Goal: Information Seeking & Learning: Compare options

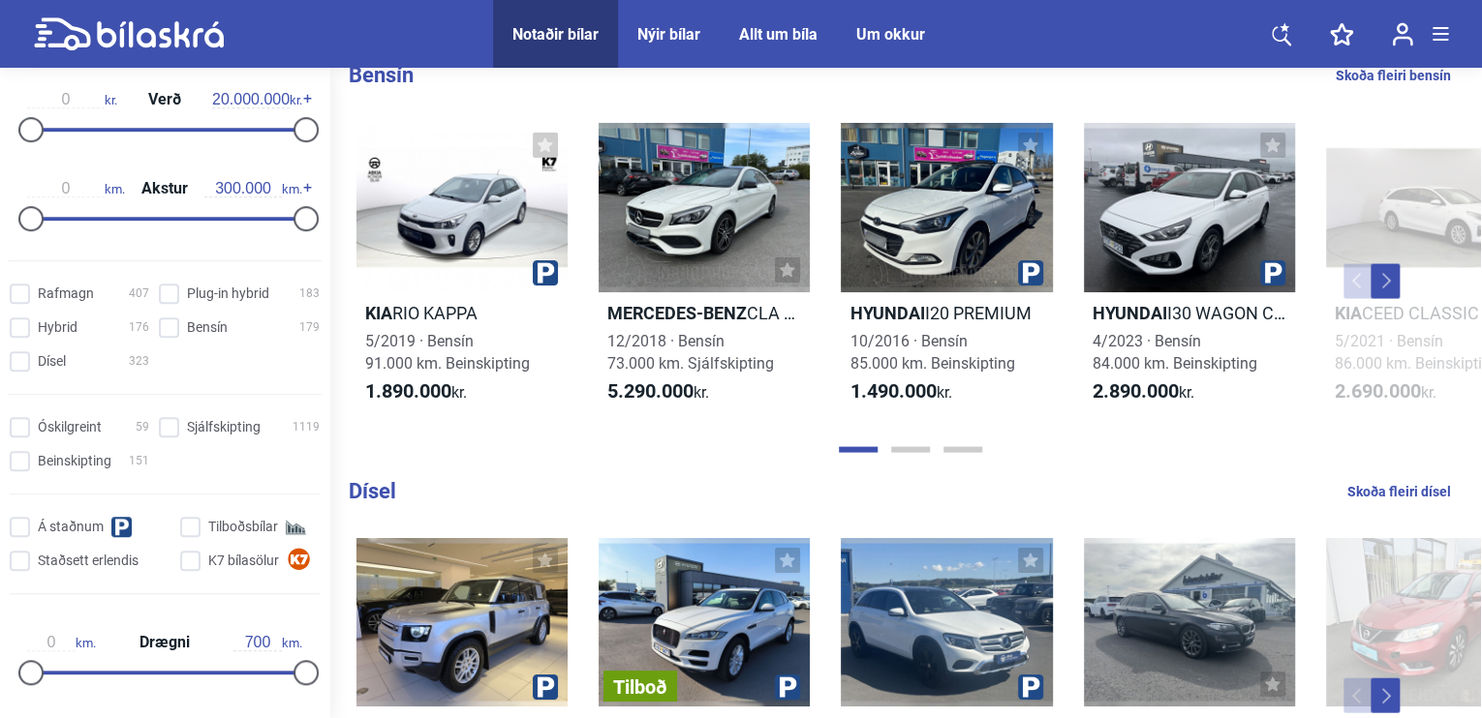
scroll to position [449, 0]
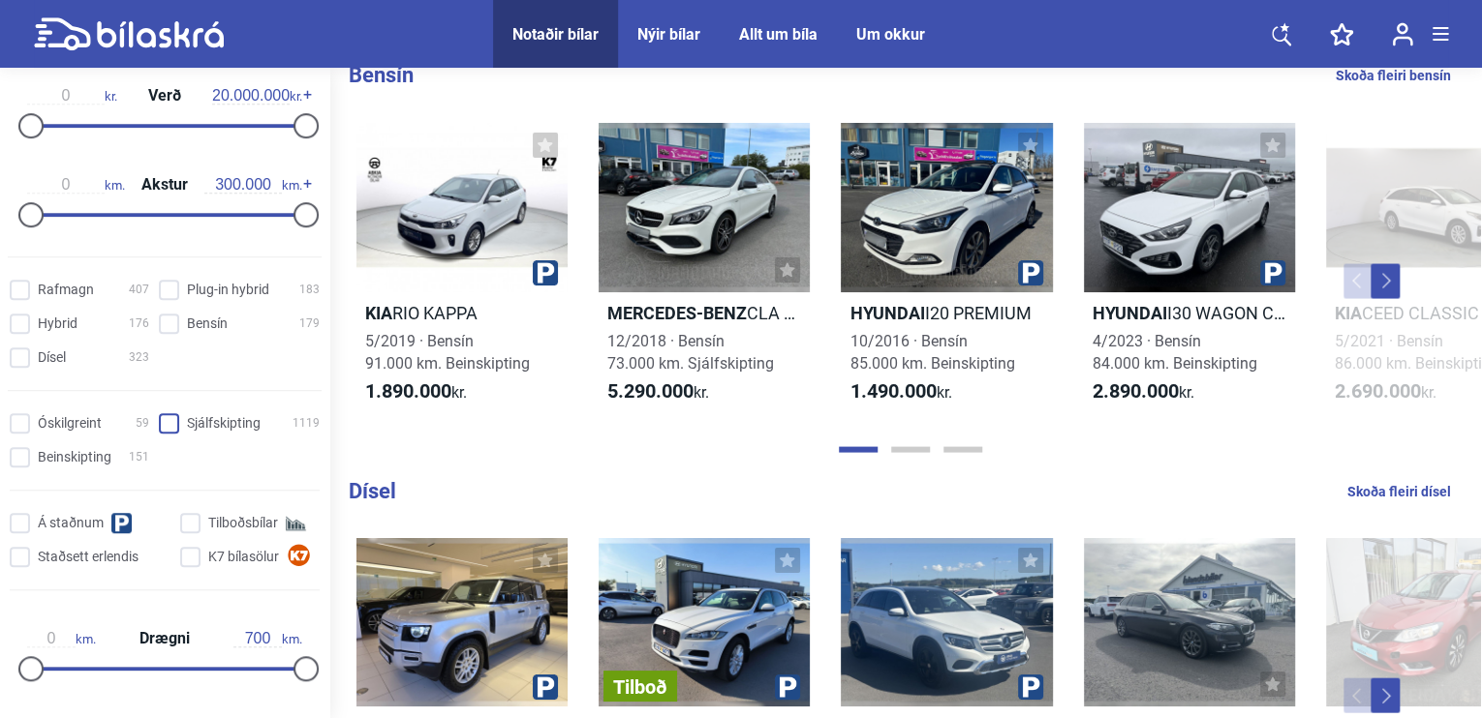
click at [168, 425] on input "Sjálfskipting 1119" at bounding box center [242, 424] width 161 height 20
checkbox input "true"
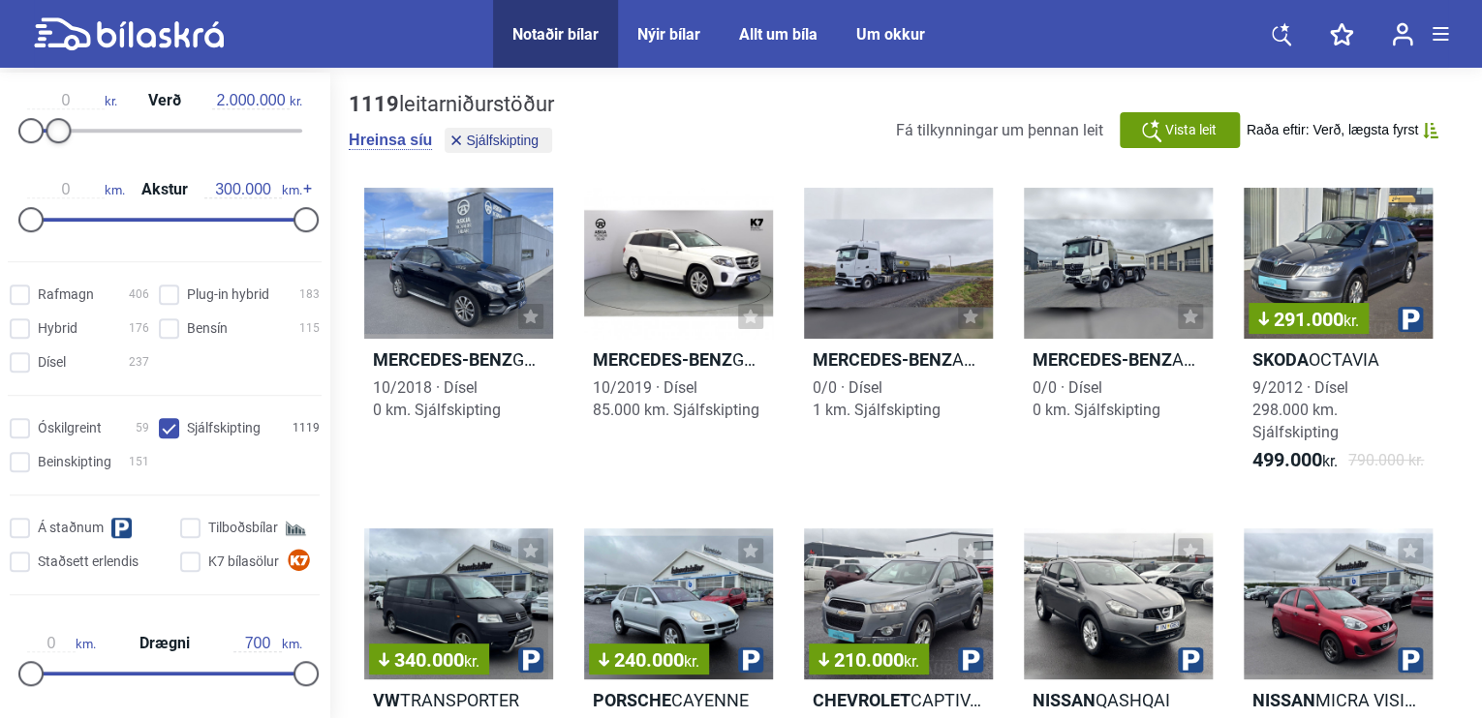
type input "1.900.000"
drag, startPoint x: 302, startPoint y: 135, endPoint x: 59, endPoint y: 135, distance: 243.0
click at [59, 135] on div at bounding box center [57, 130] width 25 height 25
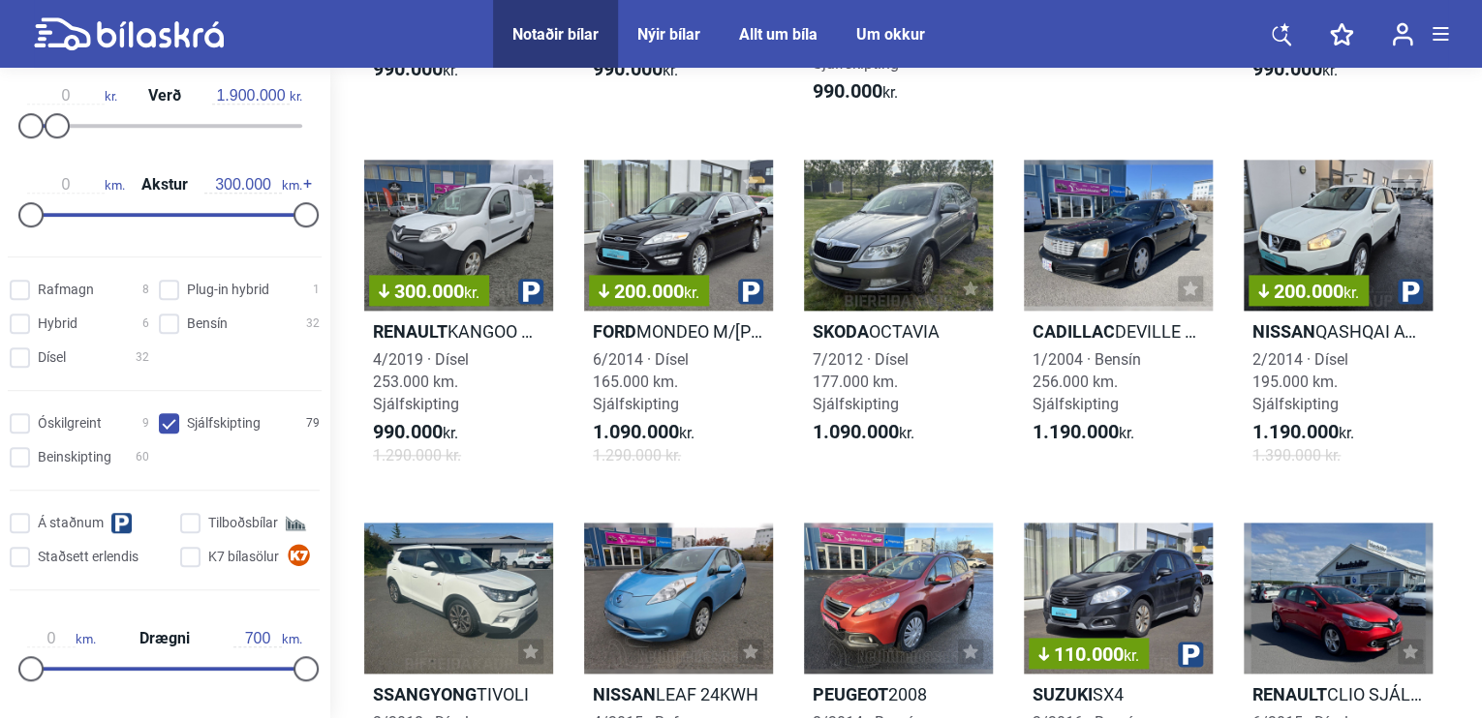
scroll to position [1092, 0]
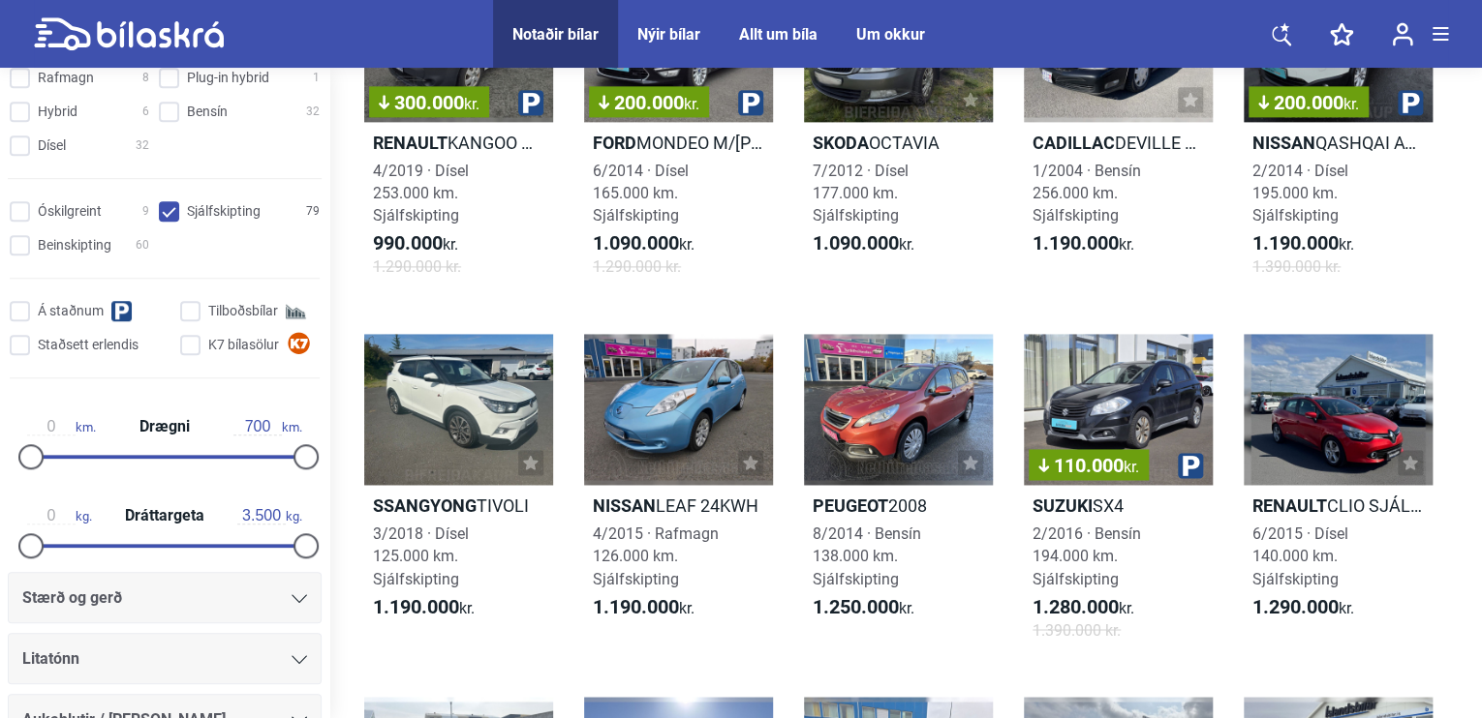
scroll to position [1285, 0]
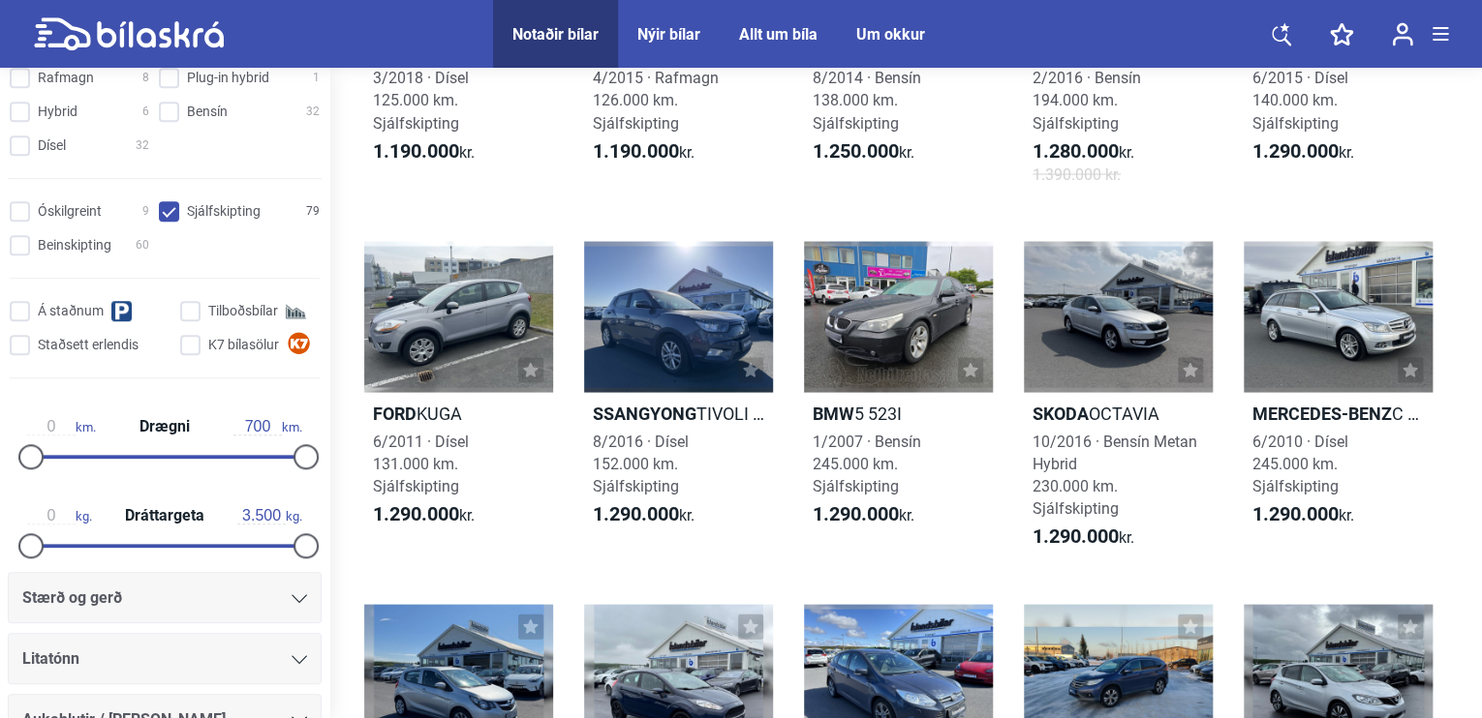
scroll to position [1753, 0]
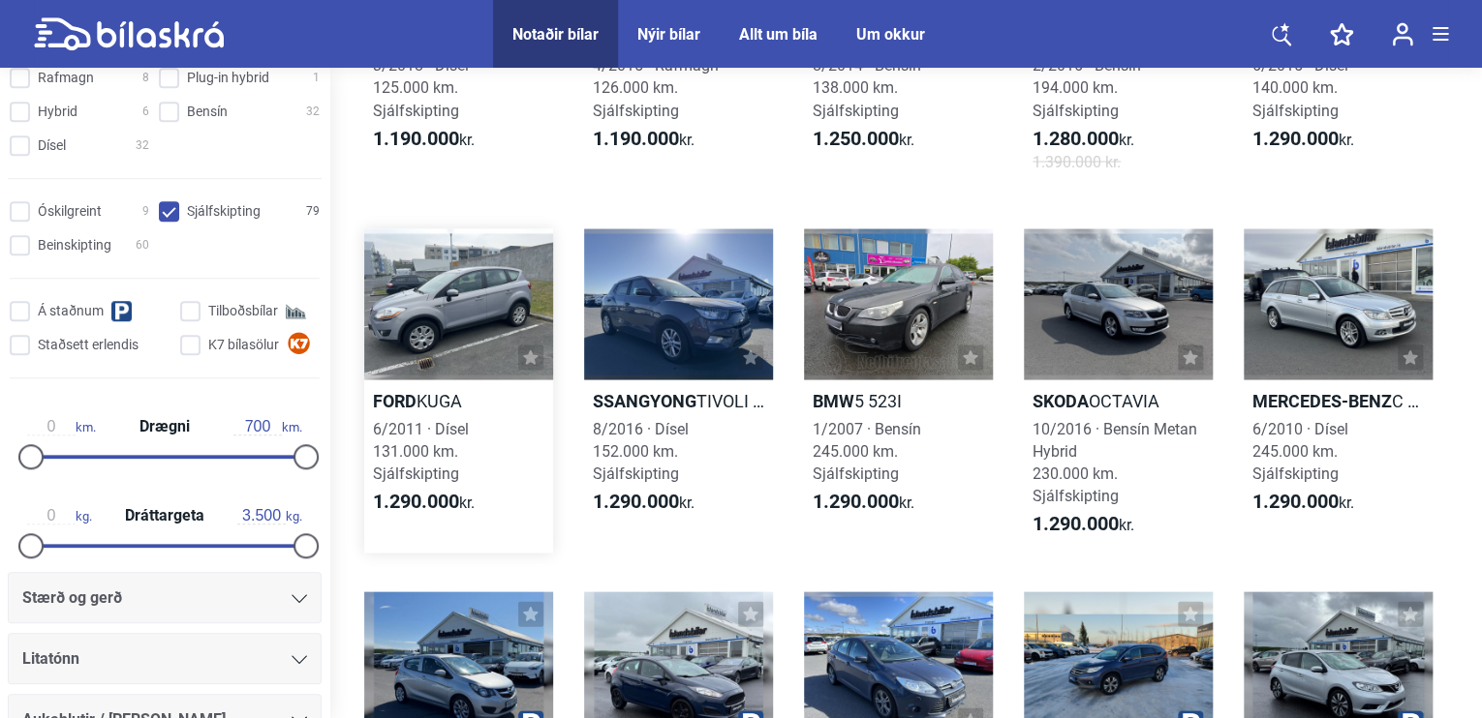
click at [420, 395] on h2 "Ford KUGA" at bounding box center [458, 400] width 189 height 22
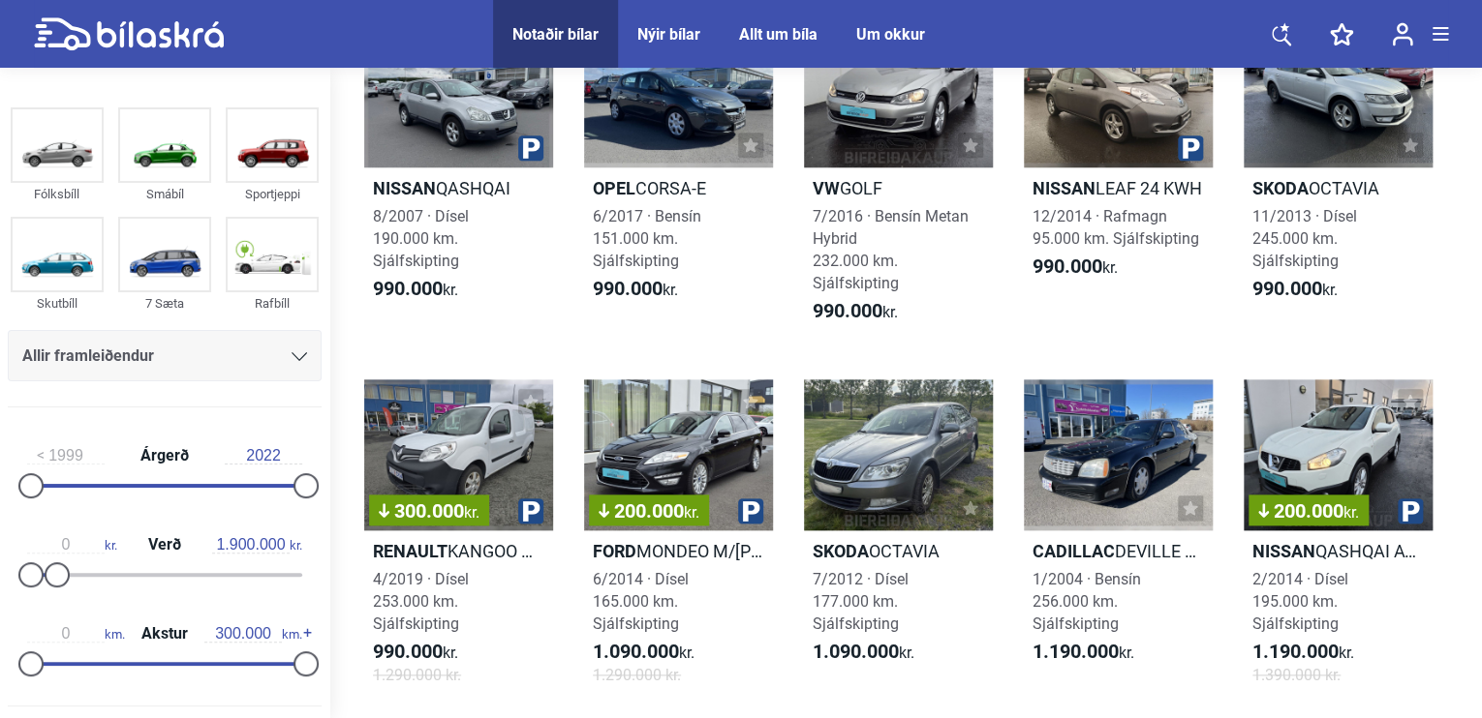
scroll to position [875, 0]
click at [266, 350] on div "Allir framleiðendur" at bounding box center [164, 356] width 285 height 27
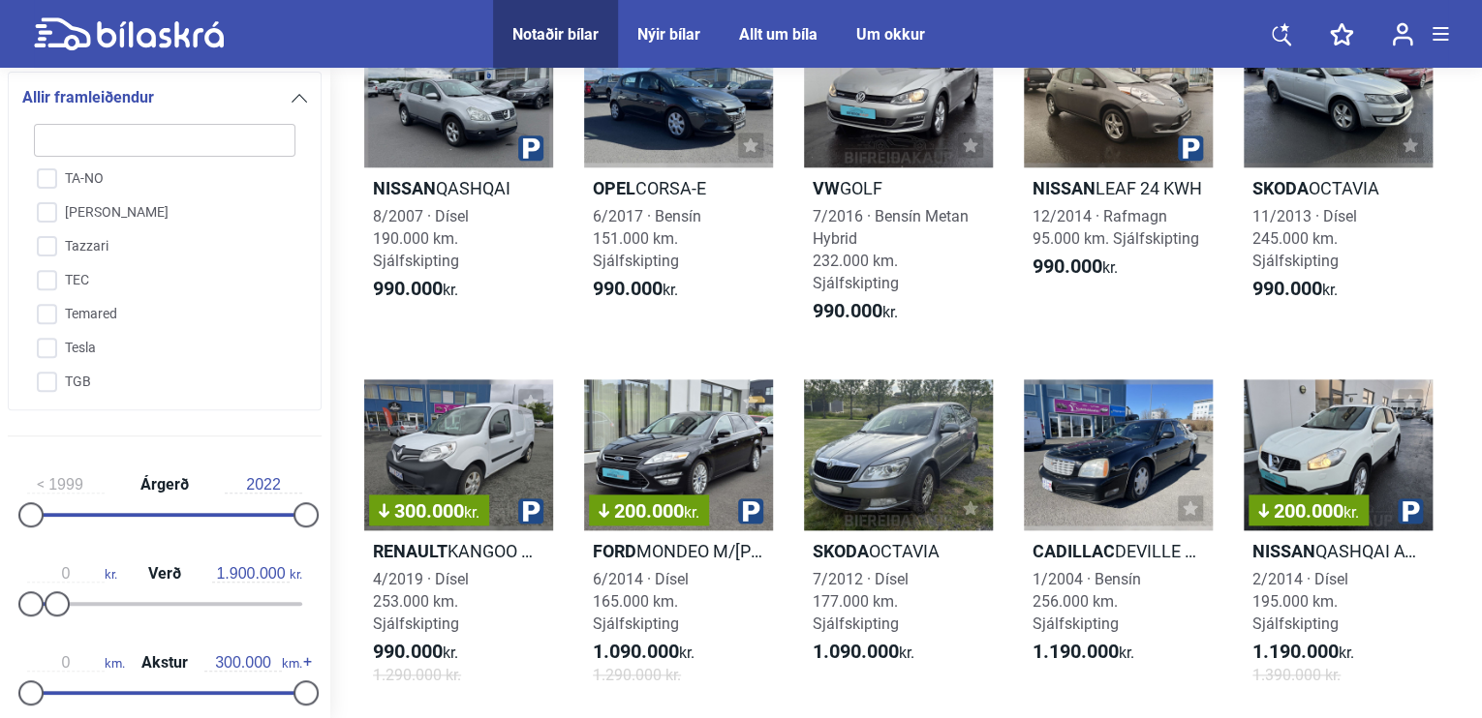
scroll to position [4496, 0]
click at [203, 355] on input "Toyota" at bounding box center [151, 372] width 263 height 34
checkbox input "true"
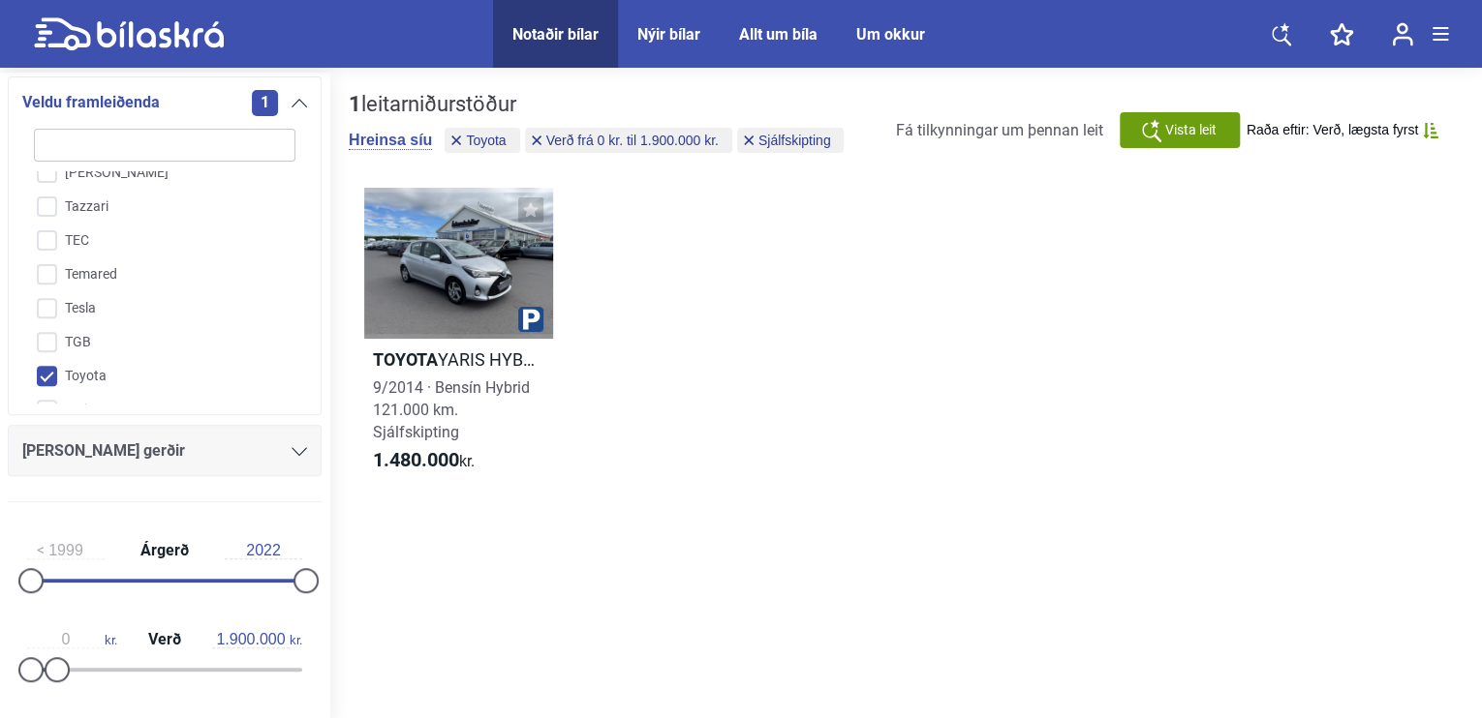
click at [344, 410] on div "1 leitarniðurstöður Hreinsa síu Toyota Verð frá 0 kr. til 1.900.000 kr. Sjálfsk…" at bounding box center [905, 398] width 1152 height 651
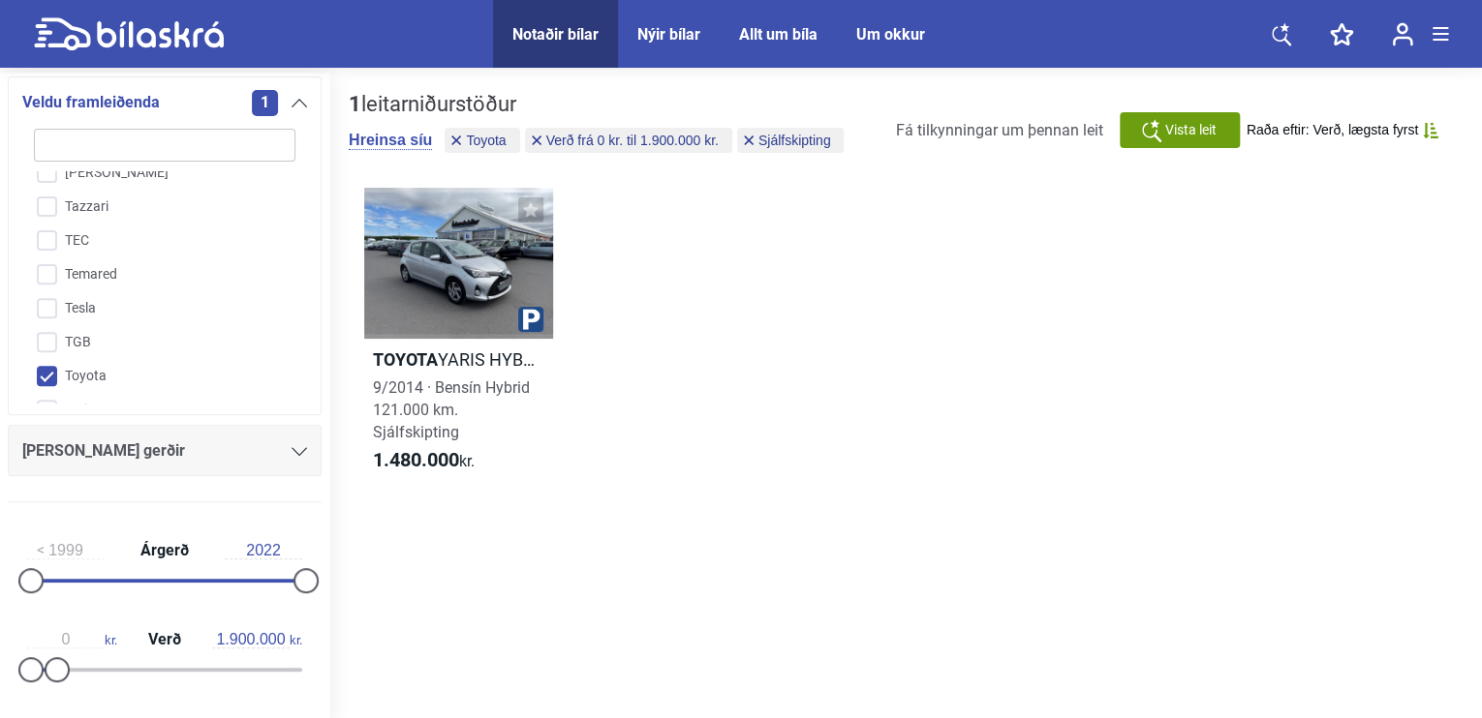
click at [344, 410] on div "1 leitarniðurstöður Hreinsa síu Toyota Verð frá 0 kr. til 1.900.000 kr. Sjálfsk…" at bounding box center [905, 398] width 1152 height 651
click at [954, 199] on div "Toyota YARIS HYBRID 9/2014 · Bensín Hybrid 121.000 km. Sjálfskipting 1.480.000 …" at bounding box center [906, 338] width 1114 height 341
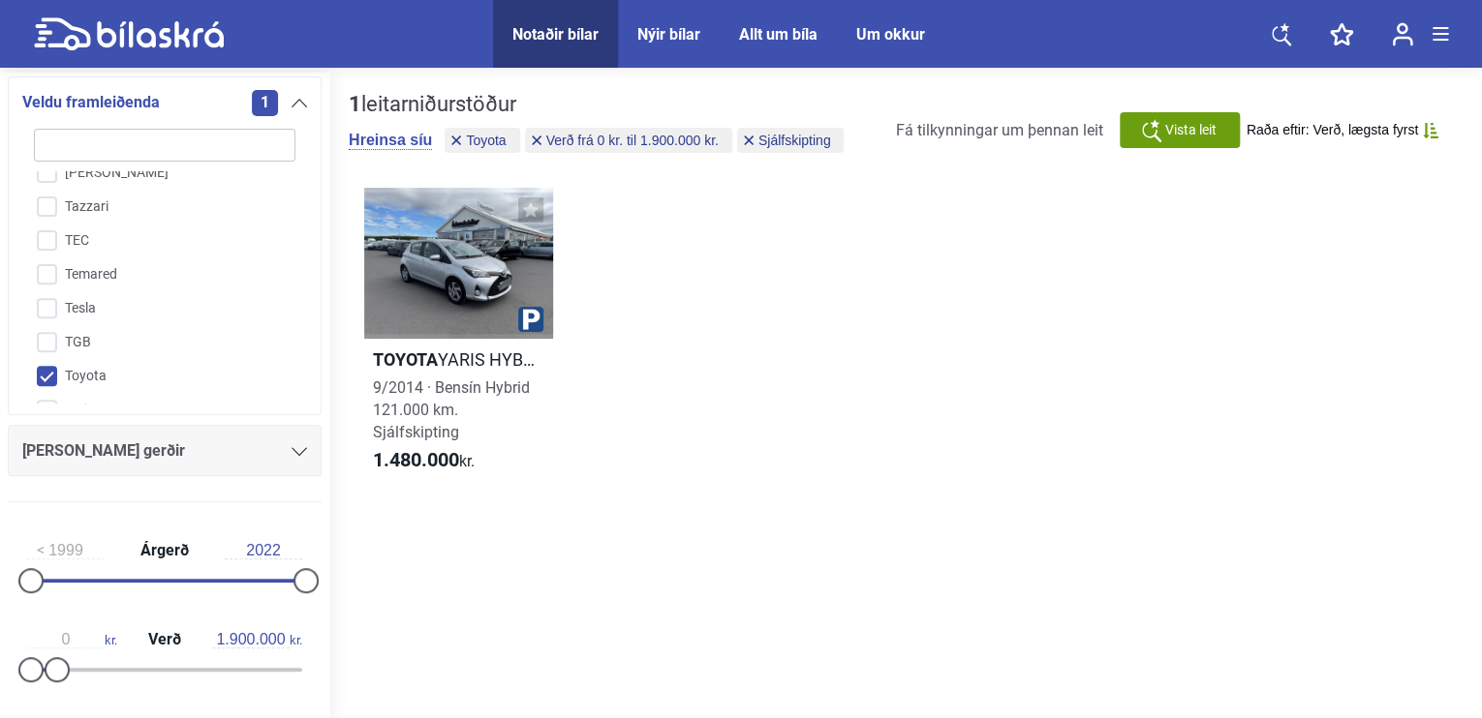
click at [954, 199] on div "Toyota YARIS HYBRID 9/2014 · Bensín Hybrid 121.000 km. Sjálfskipting 1.480.000 …" at bounding box center [906, 338] width 1114 height 341
